Goal: Information Seeking & Learning: Learn about a topic

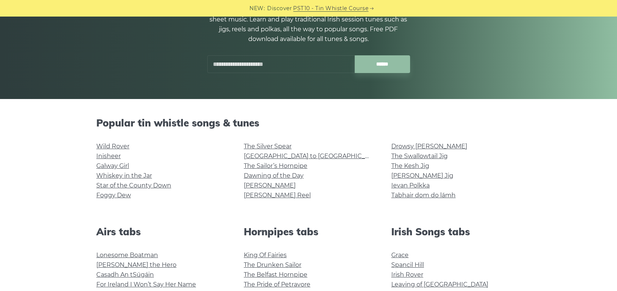
scroll to position [100, 0]
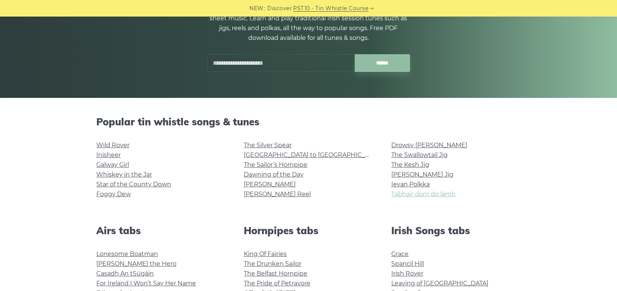
click at [435, 193] on link "Tabhair dom do lámh" at bounding box center [423, 193] width 64 height 7
click at [439, 152] on link "The Swallowtail Jig" at bounding box center [419, 154] width 56 height 7
click at [264, 175] on link "Dawning of the Day" at bounding box center [274, 174] width 60 height 7
click at [118, 192] on link "Foggy Dew" at bounding box center [113, 193] width 35 height 7
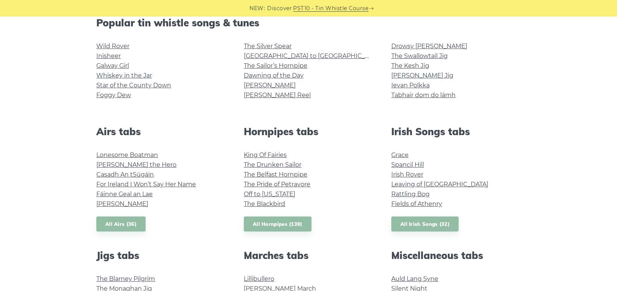
scroll to position [220, 0]
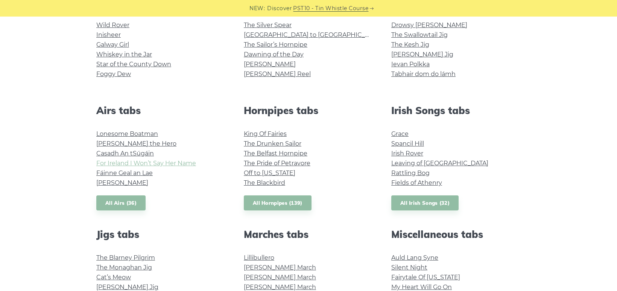
click at [178, 160] on link "For Ireland I Won’t Say Her Name" at bounding box center [146, 163] width 100 height 7
click at [126, 151] on link "Casadh An tSúgáin" at bounding box center [125, 153] width 58 height 7
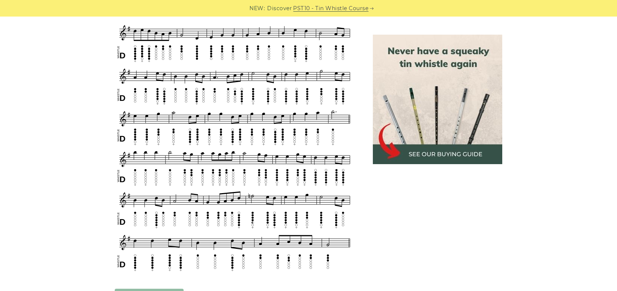
scroll to position [400, 0]
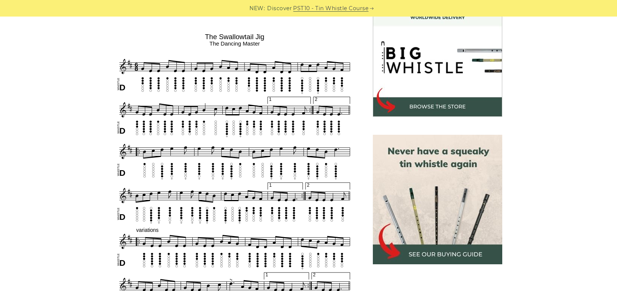
scroll to position [248, 0]
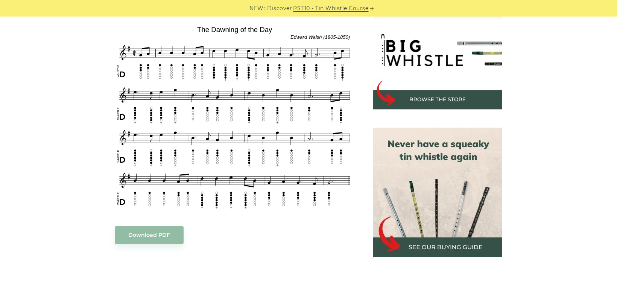
scroll to position [236, 0]
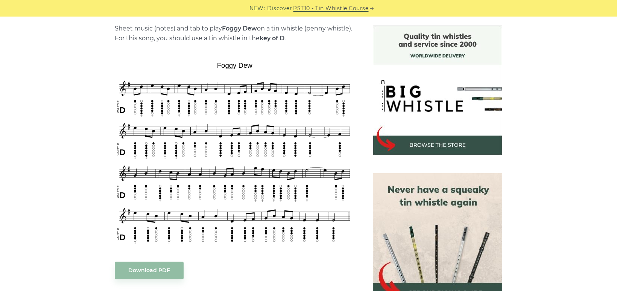
scroll to position [191, 0]
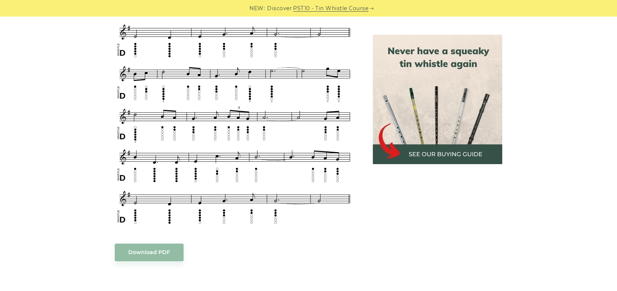
scroll to position [397, 0]
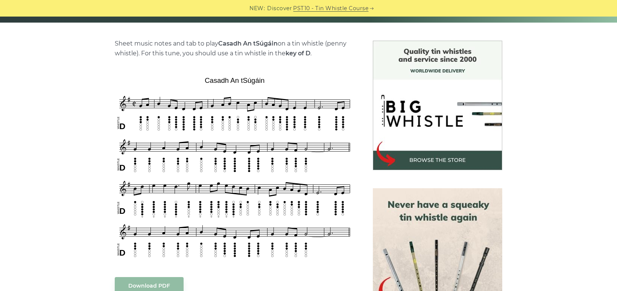
scroll to position [176, 0]
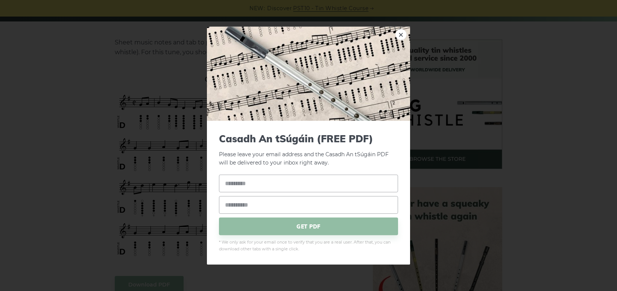
drag, startPoint x: 253, startPoint y: 79, endPoint x: 217, endPoint y: 86, distance: 36.5
click at [399, 32] on link "×" at bounding box center [400, 34] width 11 height 11
drag, startPoint x: 202, startPoint y: 78, endPoint x: 249, endPoint y: 65, distance: 49.1
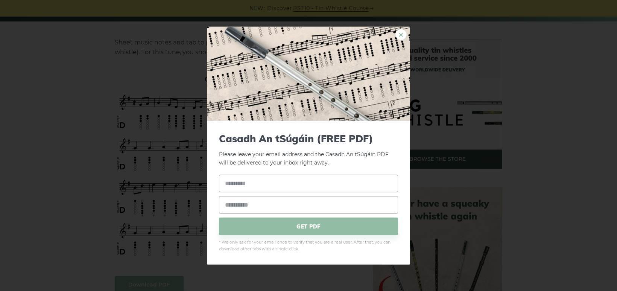
click at [400, 34] on link "×" at bounding box center [400, 34] width 11 height 11
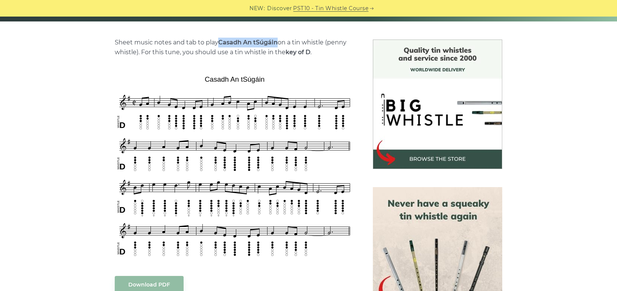
drag, startPoint x: 219, startPoint y: 41, endPoint x: 278, endPoint y: 41, distance: 59.1
click at [278, 41] on p "Sheet music notes and tab to play Casadh An tSúgáin on a tin whistle (penny whi…" at bounding box center [235, 48] width 240 height 20
copy strong "Casadh An tSúgáin"
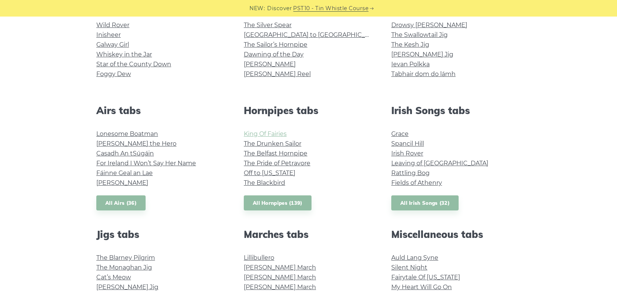
click at [274, 130] on link "King Of Fairies" at bounding box center [265, 133] width 43 height 7
click at [261, 183] on link "The Blackbird" at bounding box center [264, 182] width 41 height 7
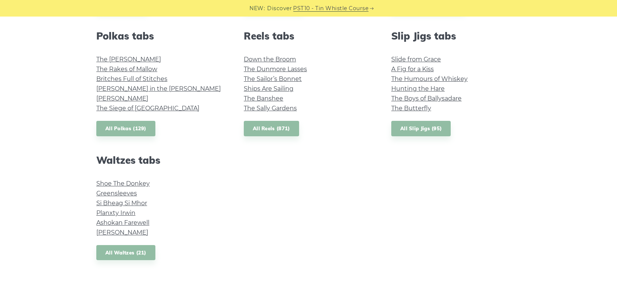
scroll to position [551, 0]
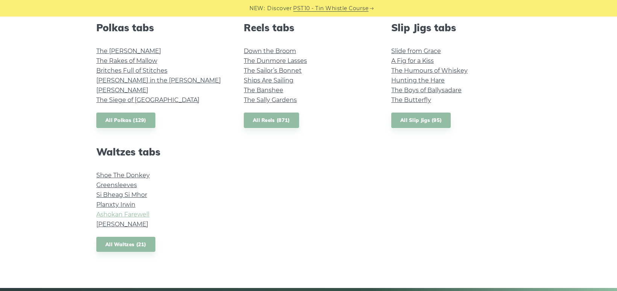
click at [110, 214] on link "Ashokan Farewell" at bounding box center [122, 214] width 53 height 7
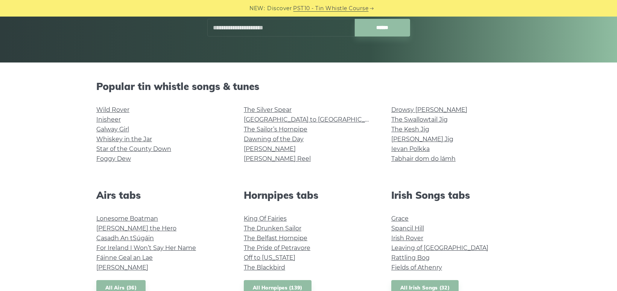
scroll to position [132, 0]
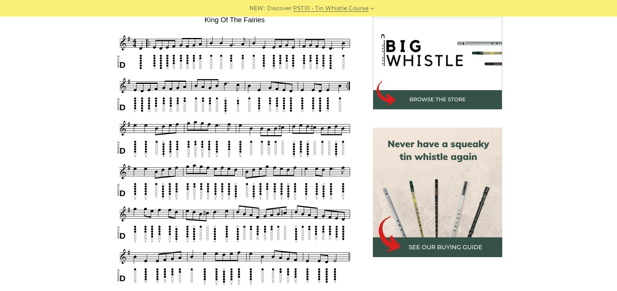
scroll to position [246, 0]
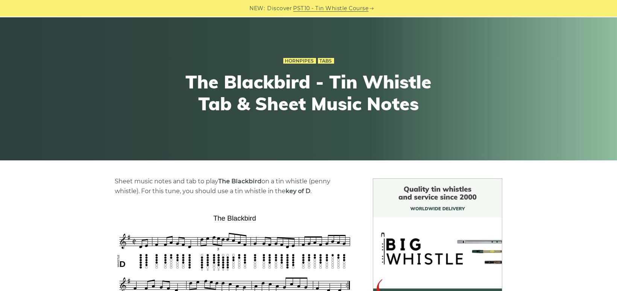
scroll to position [106, 0]
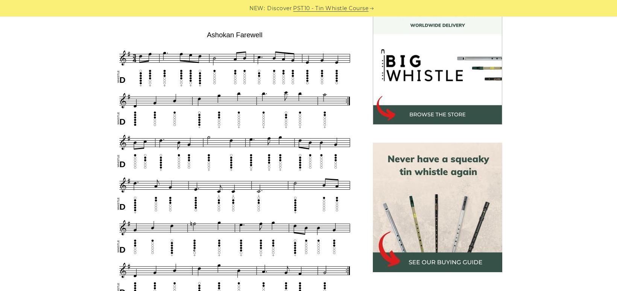
scroll to position [225, 0]
